Goal: Task Accomplishment & Management: Use online tool/utility

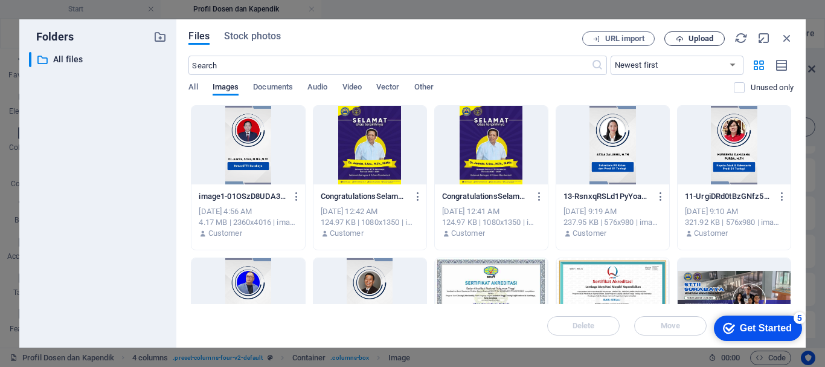
click at [707, 36] on span "Upload" at bounding box center [701, 38] width 25 height 7
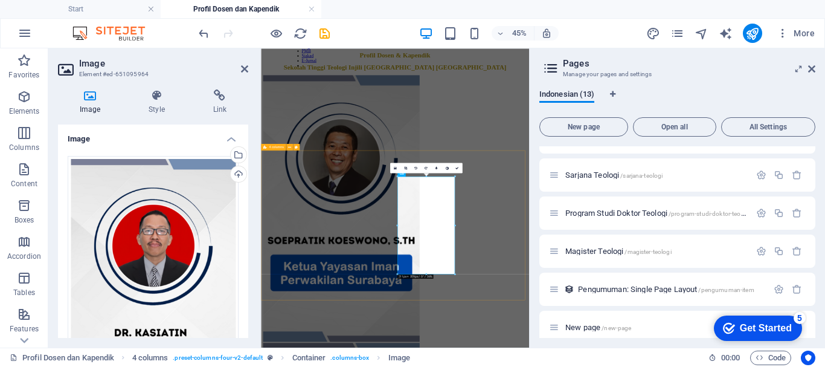
scroll to position [108, 0]
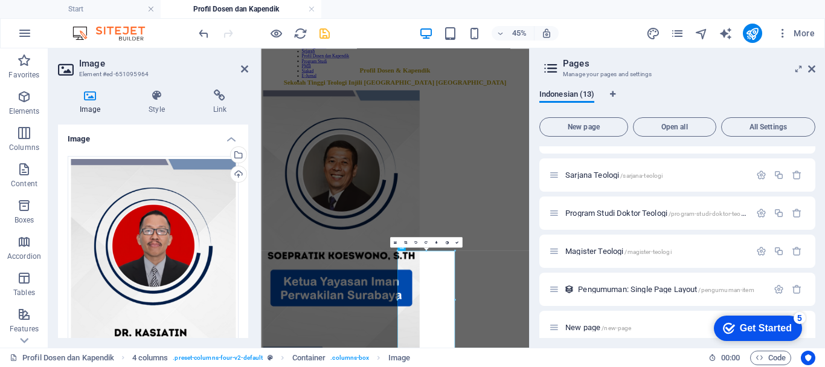
click at [330, 33] on icon "save" at bounding box center [325, 34] width 14 height 14
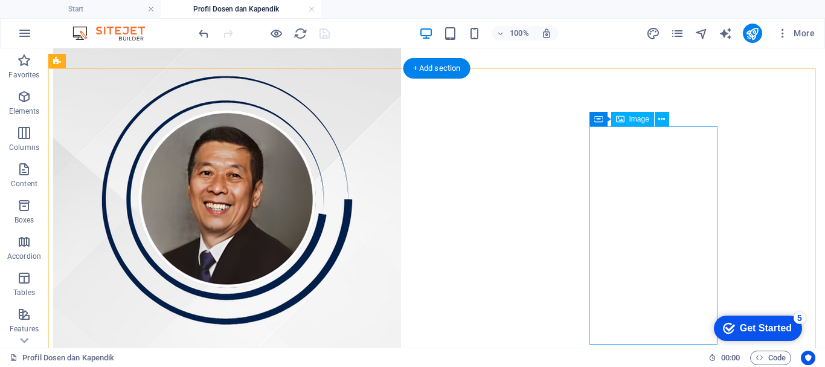
scroll to position [327, 0]
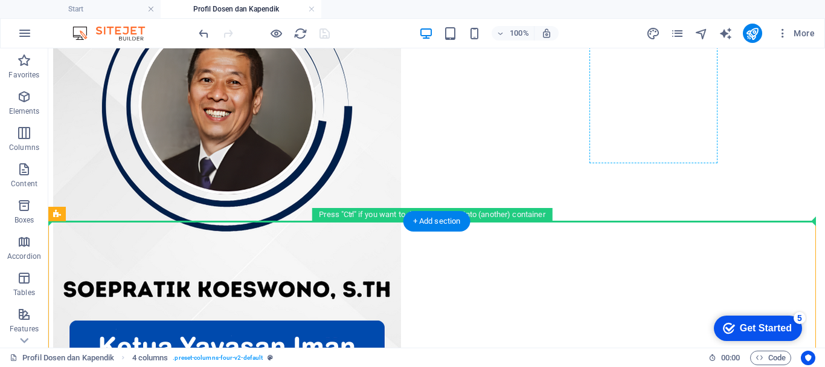
drag, startPoint x: 533, startPoint y: 303, endPoint x: 624, endPoint y: 155, distance: 173.6
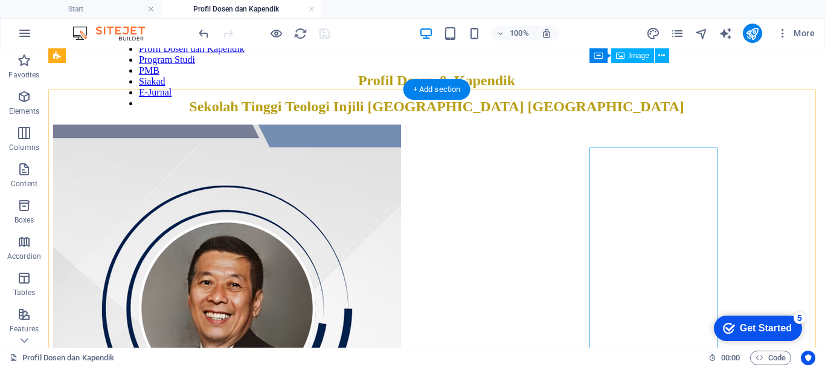
scroll to position [121, 0]
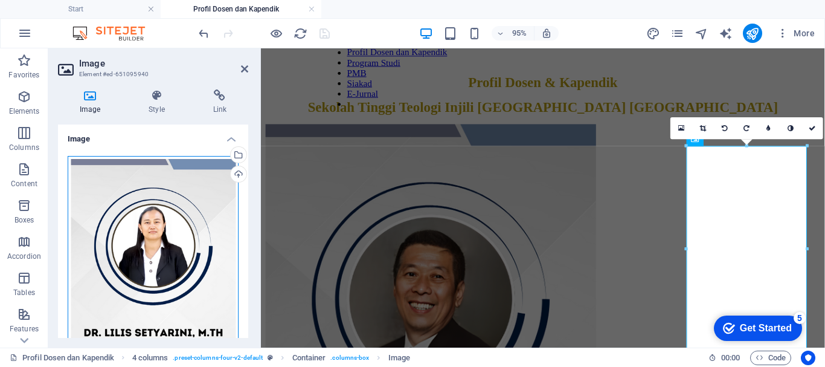
click at [164, 210] on div "Drag files here, click to choose files or select files from Files or our free s…" at bounding box center [153, 299] width 171 height 287
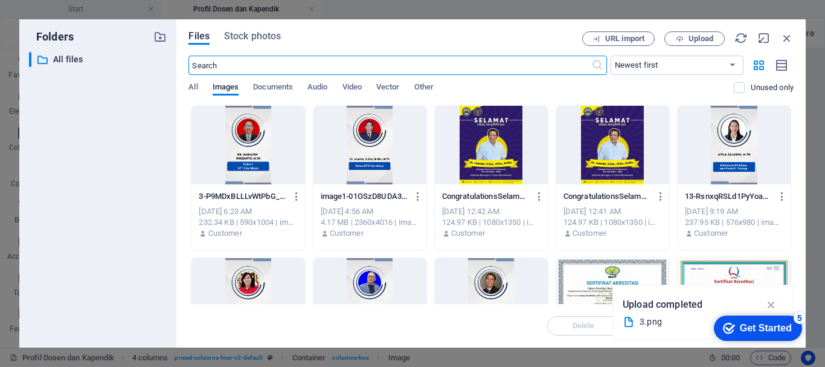
click at [276, 162] on div at bounding box center [248, 145] width 113 height 79
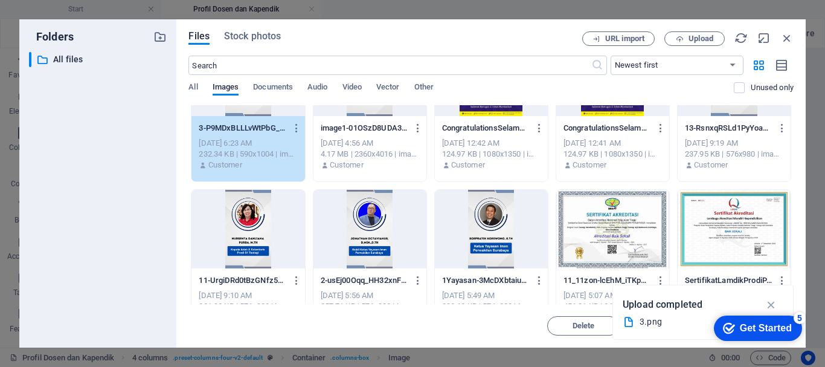
scroll to position [0, 0]
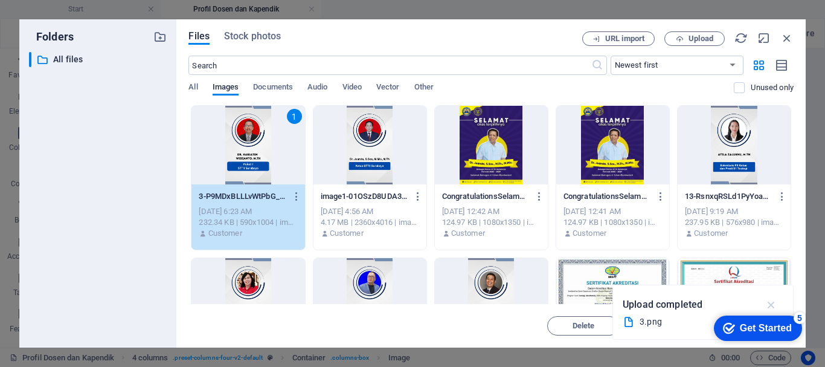
click at [770, 306] on icon "button" at bounding box center [772, 304] width 14 height 13
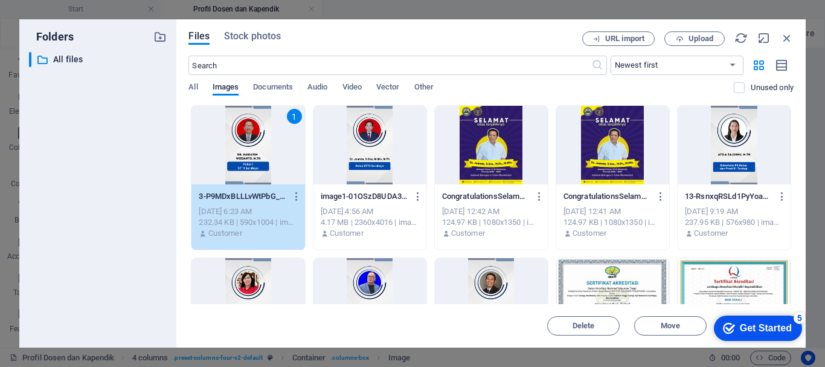
click at [273, 159] on div "1" at bounding box center [248, 145] width 113 height 79
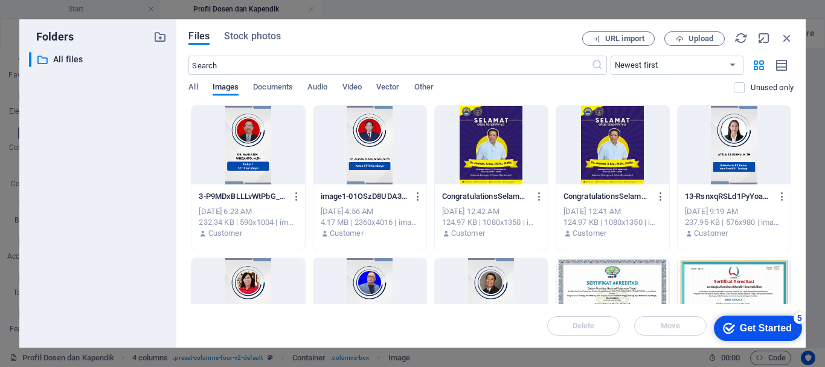
click at [273, 159] on div at bounding box center [248, 145] width 113 height 79
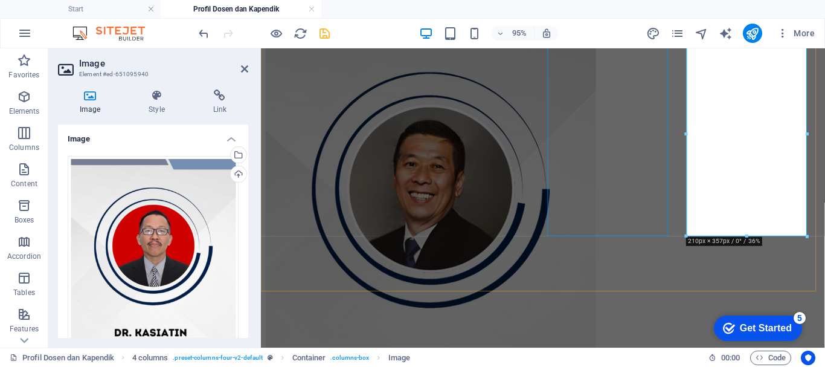
scroll to position [242, 0]
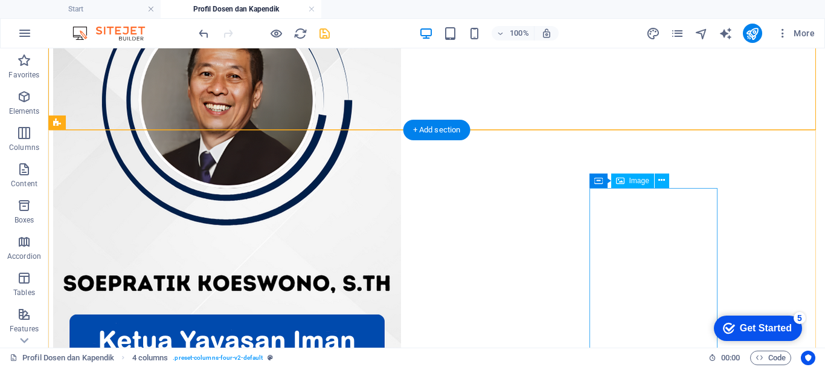
scroll to position [423, 0]
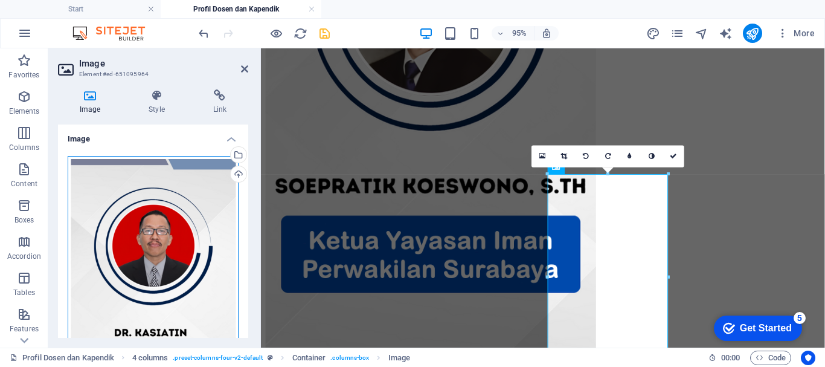
click at [199, 240] on div "Drag files here, click to choose files or select files from Files or our free s…" at bounding box center [153, 299] width 171 height 287
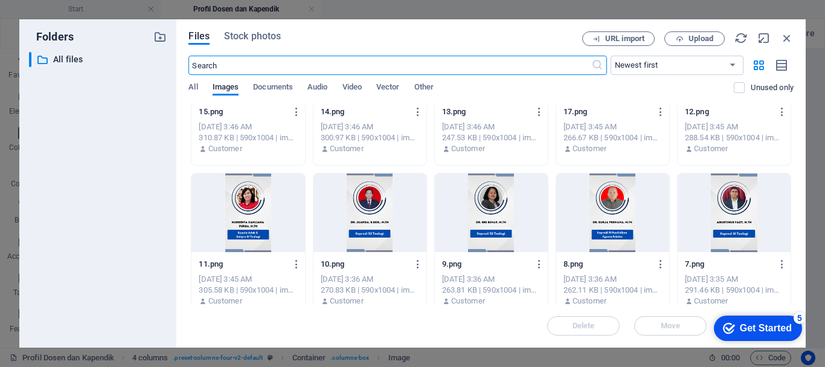
scroll to position [967, 0]
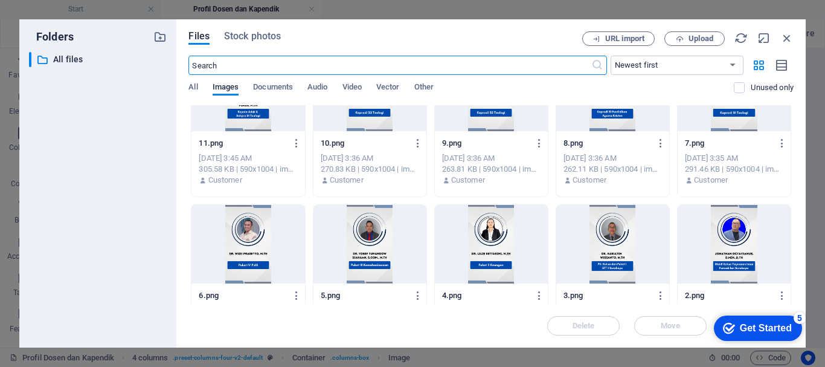
click at [500, 228] on div at bounding box center [491, 244] width 113 height 79
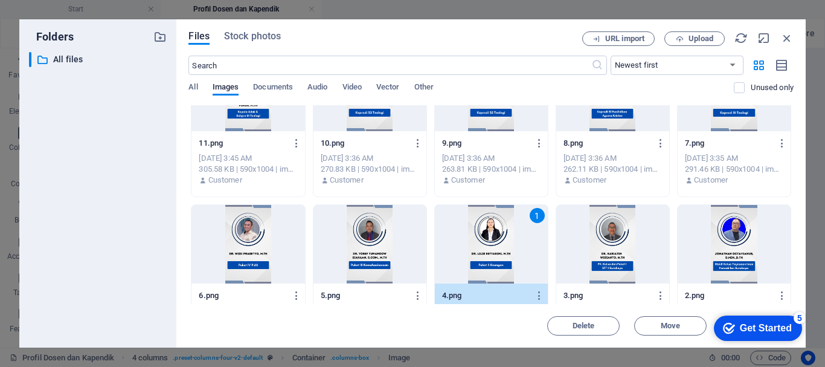
click at [500, 228] on div "1" at bounding box center [491, 244] width 113 height 79
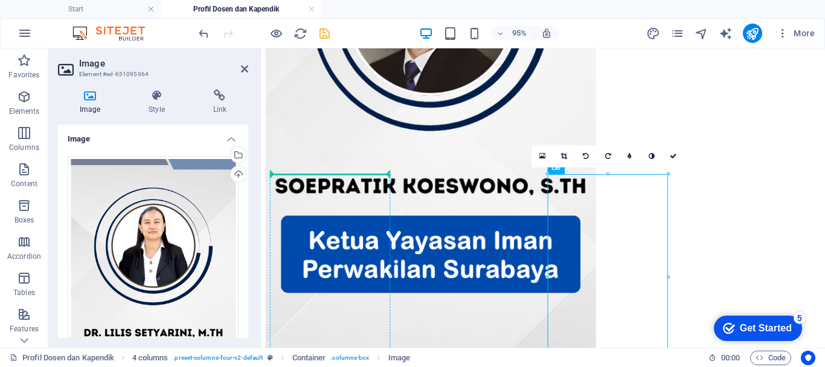
drag, startPoint x: 570, startPoint y: 219, endPoint x: 343, endPoint y: 221, distance: 227.8
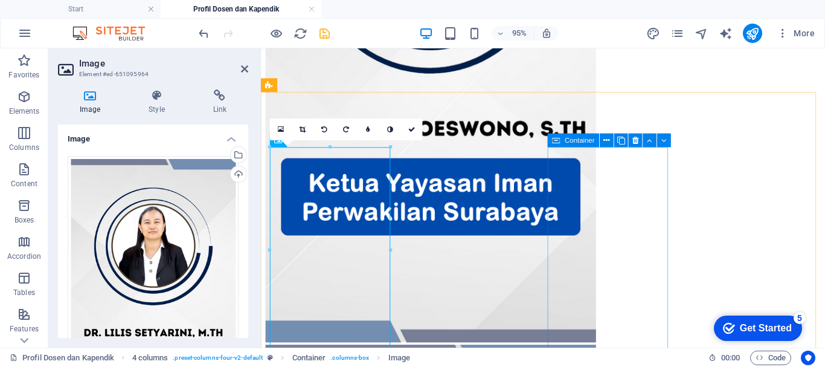
scroll to position [423, 0]
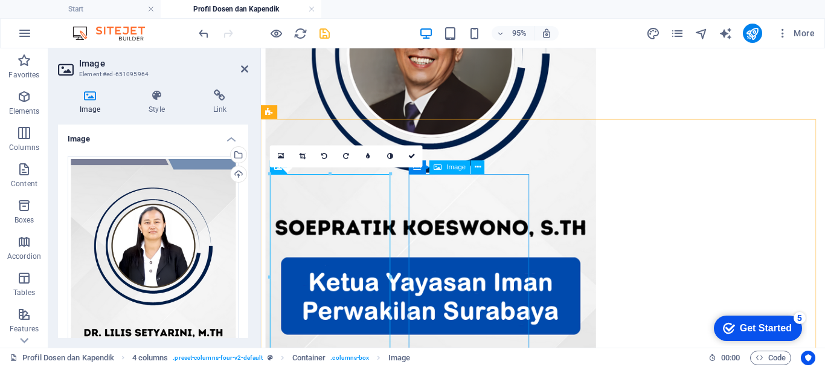
scroll to position [363, 0]
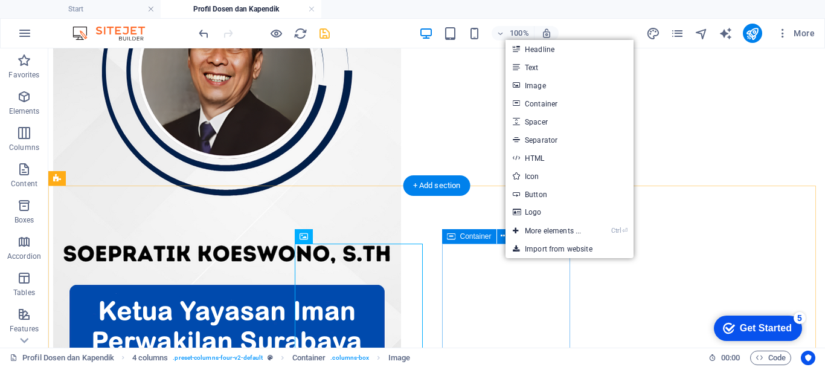
drag, startPoint x: 465, startPoint y: 273, endPoint x: 450, endPoint y: 274, distance: 14.6
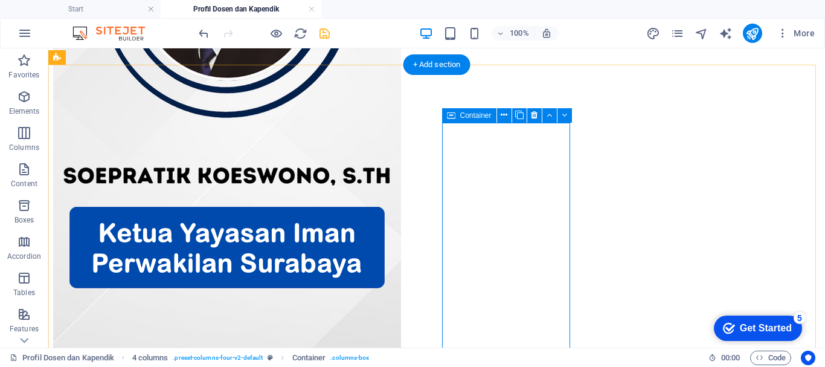
scroll to position [423, 0]
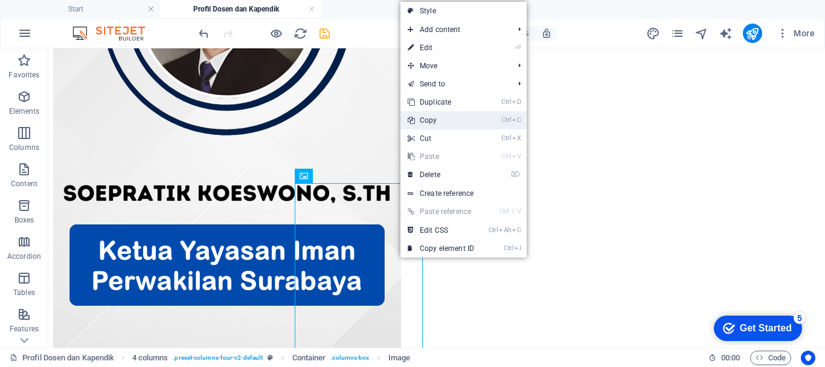
click at [431, 121] on link "Ctrl C Copy" at bounding box center [441, 120] width 81 height 18
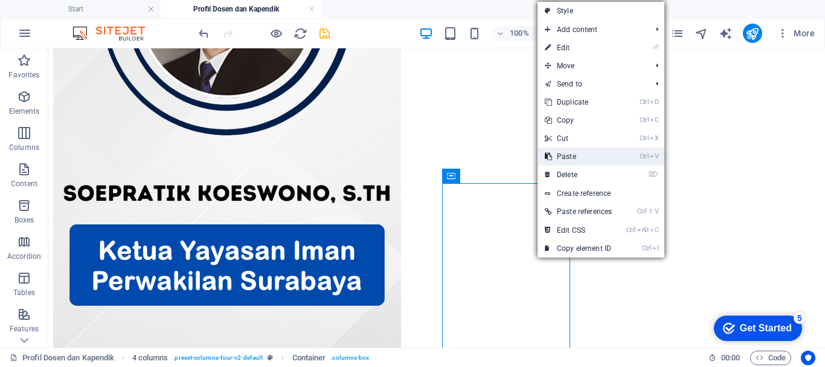
drag, startPoint x: 578, startPoint y: 156, endPoint x: 526, endPoint y: 118, distance: 63.9
click at [578, 156] on link "Ctrl V Paste" at bounding box center [579, 156] width 82 height 18
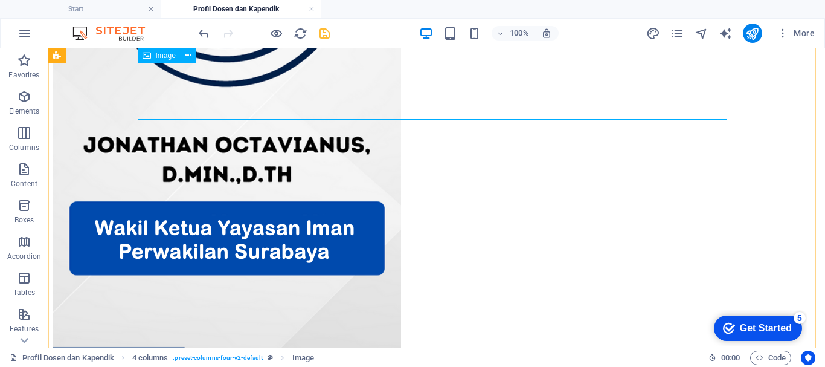
scroll to position [932, 0]
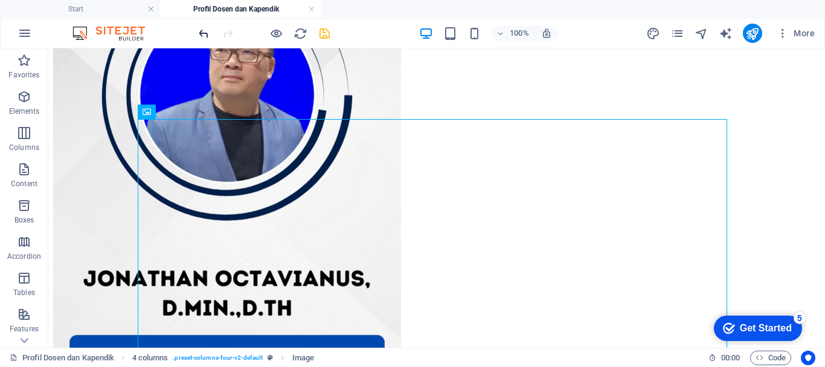
click at [206, 30] on icon "undo" at bounding box center [204, 34] width 14 height 14
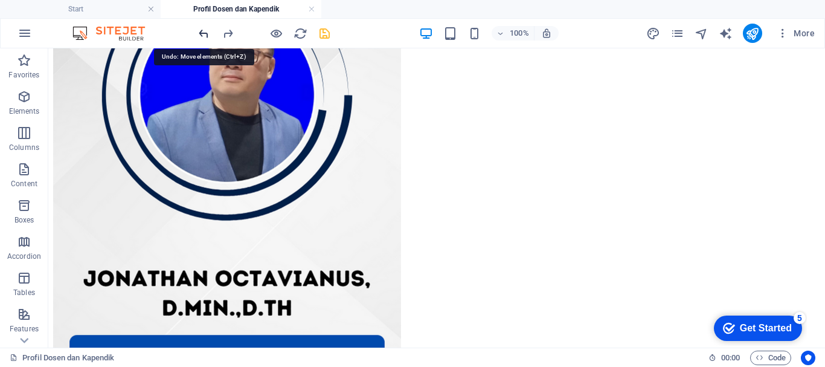
click at [205, 31] on icon "undo" at bounding box center [204, 34] width 14 height 14
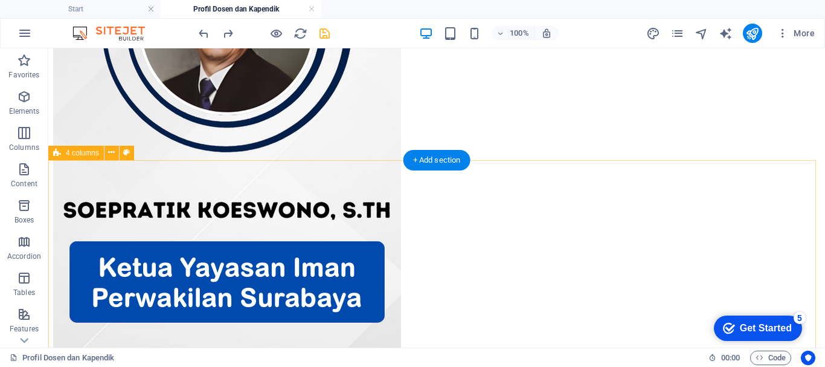
scroll to position [423, 0]
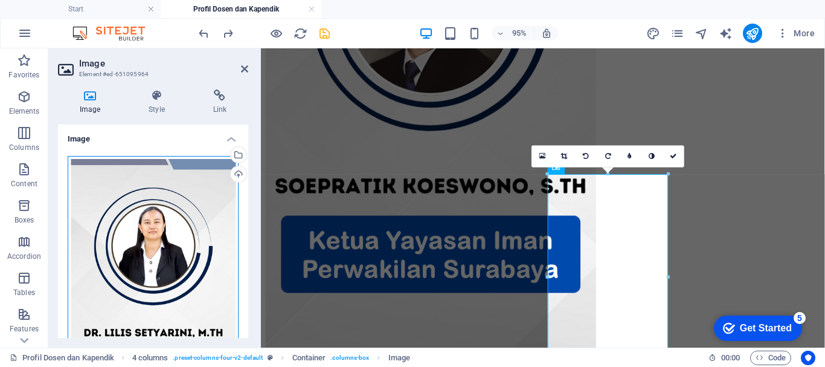
click at [188, 236] on div "Drag files here, click to choose files or select files from Files or our free s…" at bounding box center [153, 299] width 171 height 287
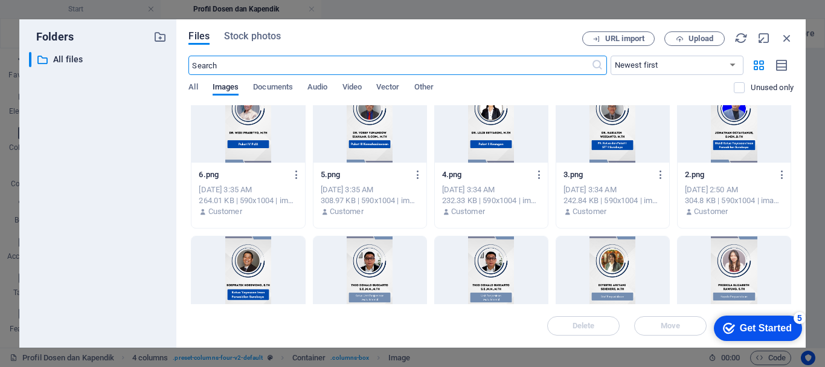
scroll to position [1027, 0]
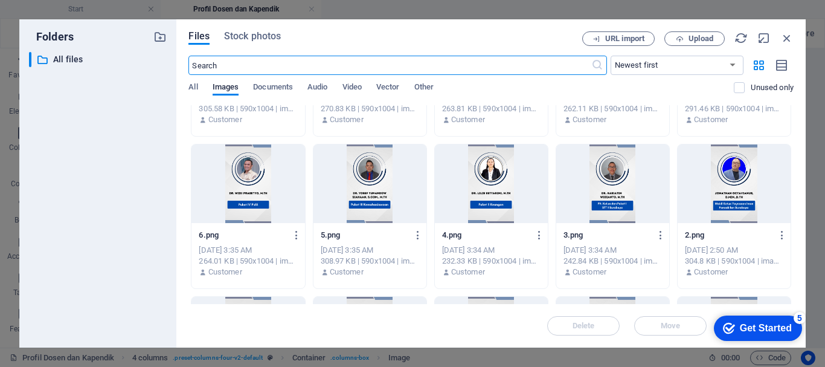
click at [363, 186] on div at bounding box center [370, 183] width 113 height 79
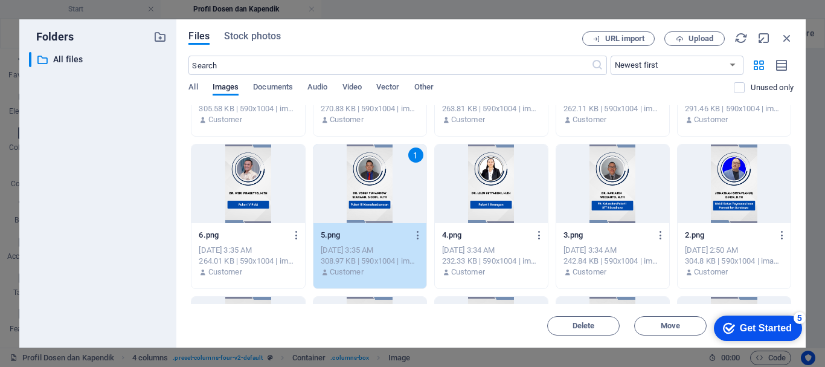
click at [363, 186] on div "1" at bounding box center [370, 183] width 113 height 79
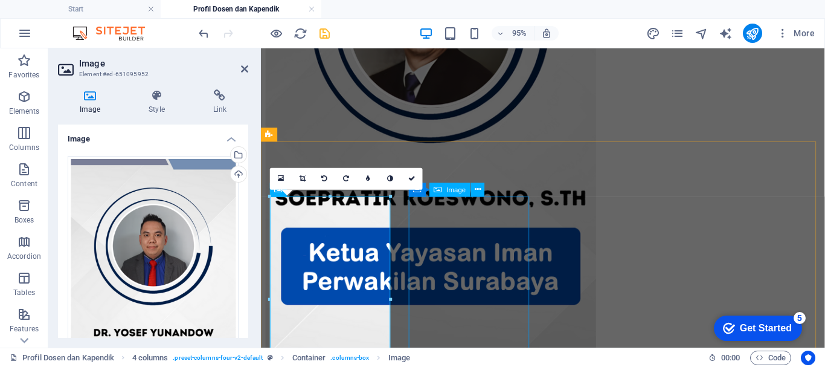
scroll to position [423, 0]
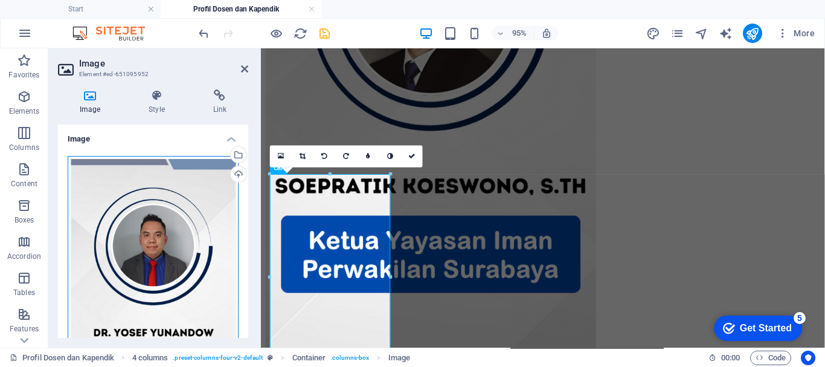
click at [185, 236] on div "Drag files here, click to choose files or select files from Files or our free s…" at bounding box center [153, 299] width 171 height 287
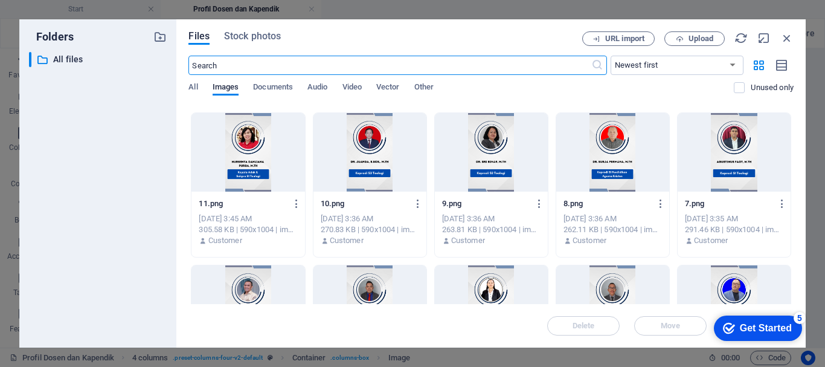
scroll to position [967, 0]
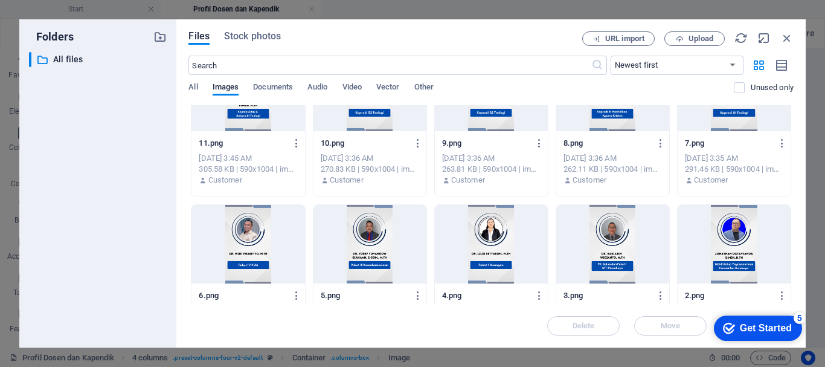
click at [485, 245] on div at bounding box center [491, 244] width 113 height 79
click at [485, 245] on div "1" at bounding box center [491, 244] width 113 height 79
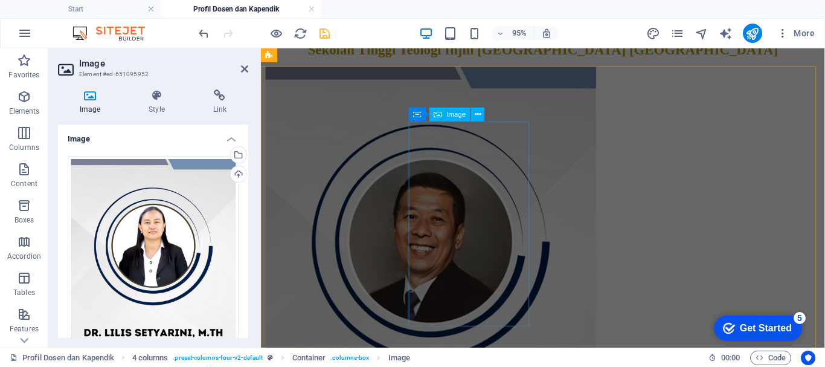
scroll to position [121, 0]
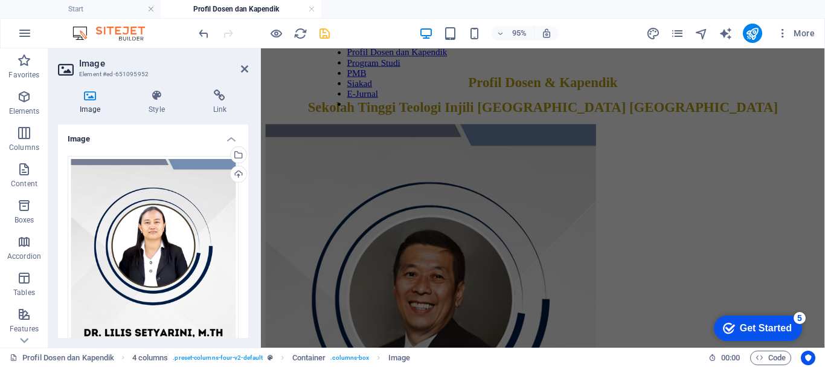
click at [328, 39] on icon "save" at bounding box center [325, 34] width 14 height 14
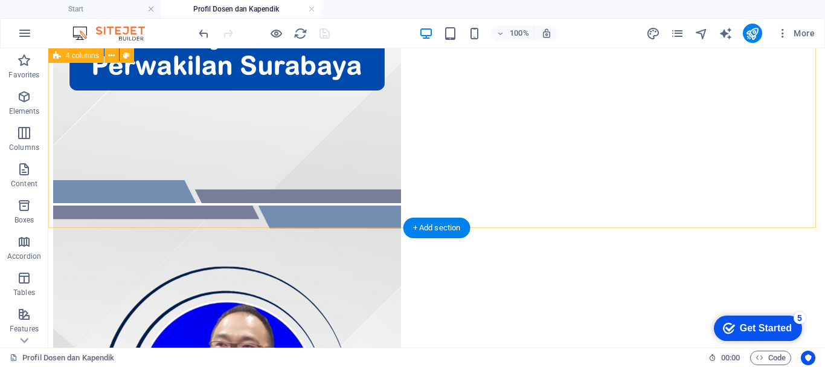
scroll to position [819, 0]
